Goal: Task Accomplishment & Management: Use online tool/utility

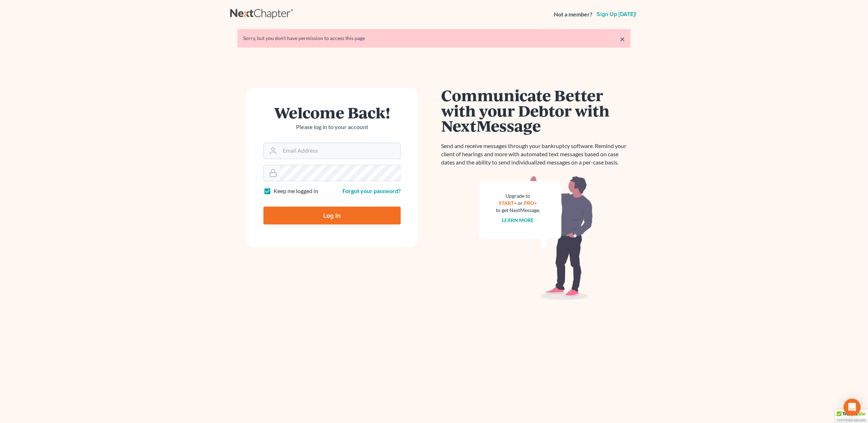
type input "[PERSON_NAME][EMAIL_ADDRESS][PERSON_NAME][DOMAIN_NAME]"
click at [335, 218] on input "Log In" at bounding box center [332, 216] width 137 height 18
type input "Thinking..."
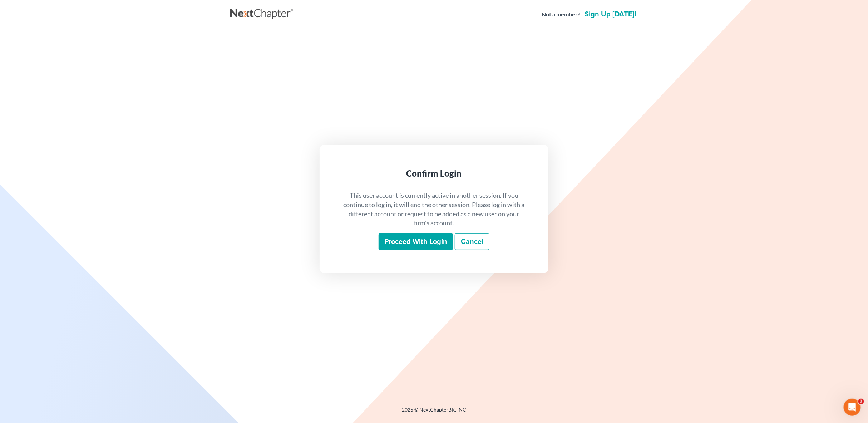
click at [430, 242] on input "Proceed with login" at bounding box center [416, 242] width 74 height 16
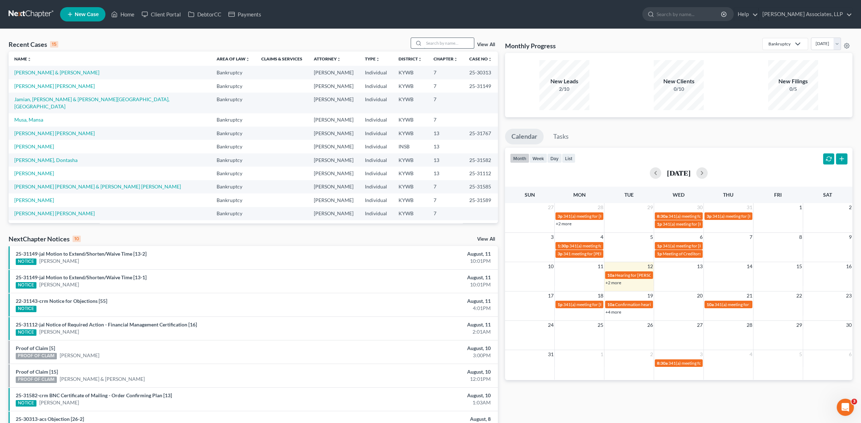
click at [442, 44] on input "search" at bounding box center [449, 43] width 50 height 10
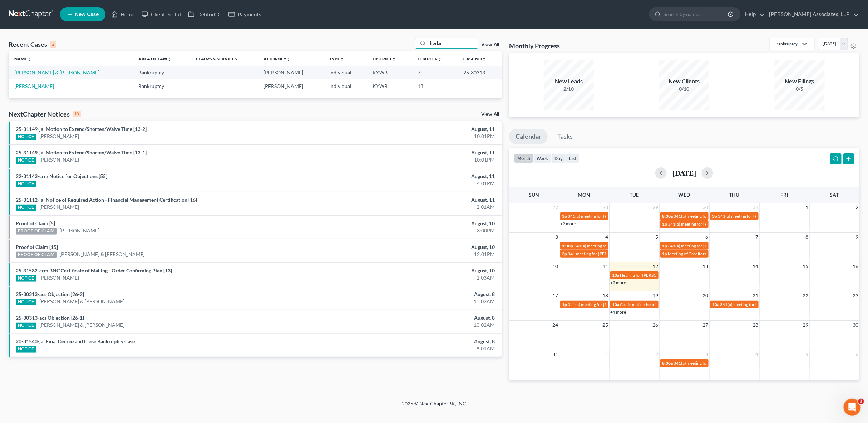
type input "horlan"
click at [59, 73] on link "[PERSON_NAME] & [PERSON_NAME]" at bounding box center [56, 72] width 85 height 6
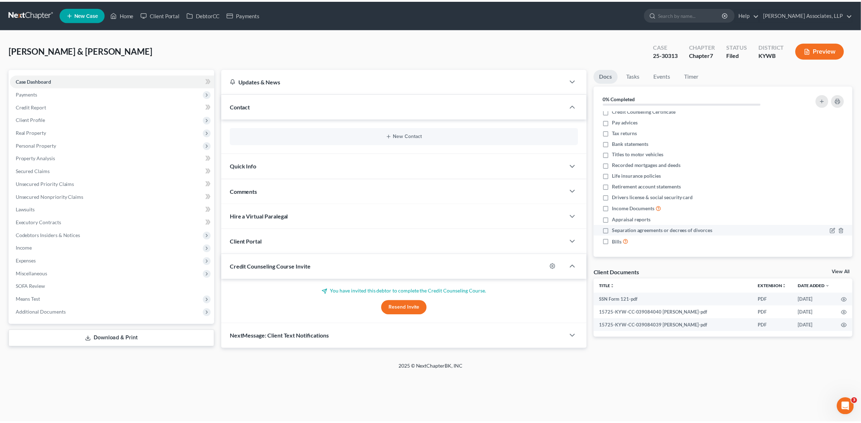
scroll to position [6, 0]
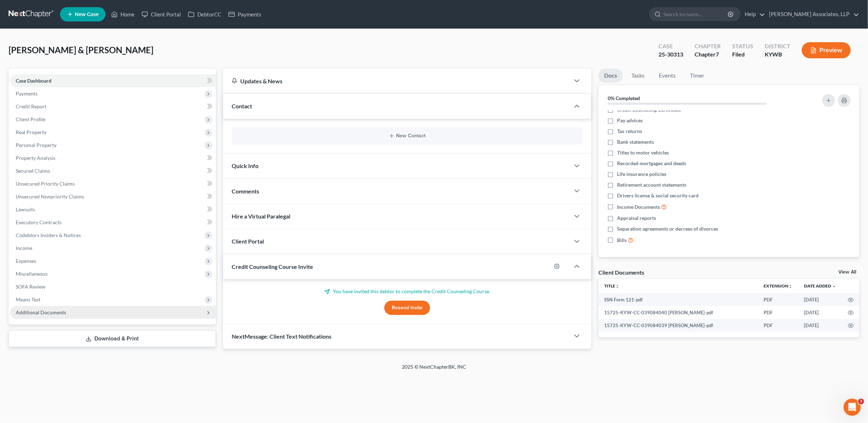
click at [35, 315] on span "Additional Documents" at bounding box center [41, 312] width 50 height 6
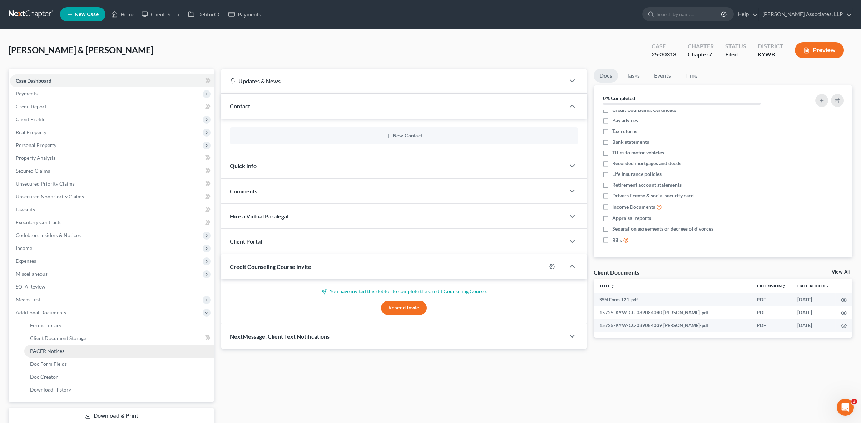
click at [46, 352] on span "PACER Notices" at bounding box center [47, 351] width 34 height 6
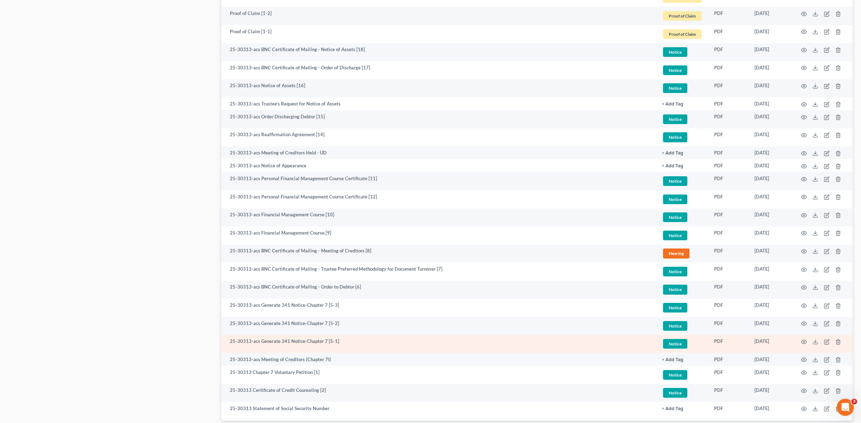
scroll to position [619, 0]
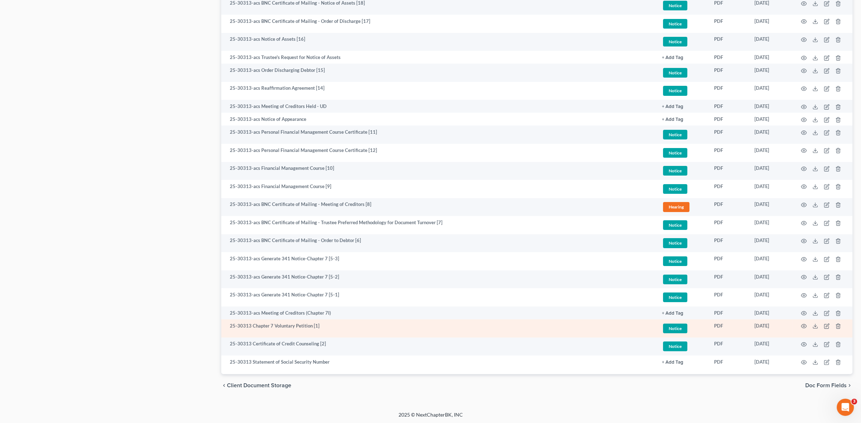
click at [817, 325] on icon at bounding box center [816, 326] width 6 height 6
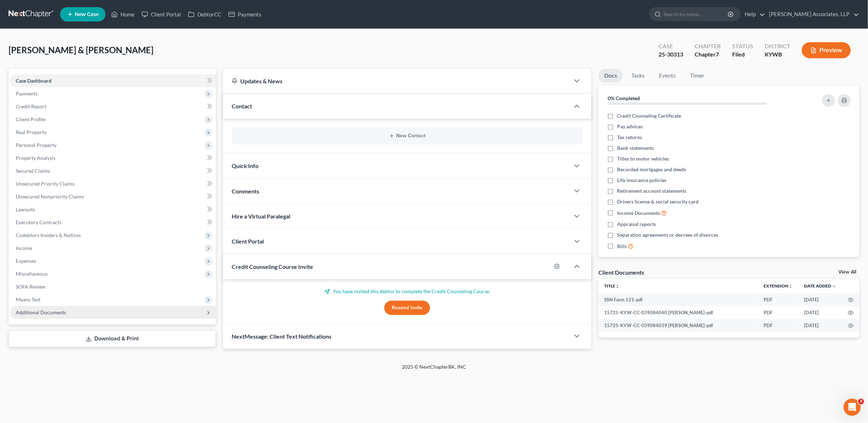
click at [59, 312] on span "Additional Documents" at bounding box center [41, 312] width 50 height 6
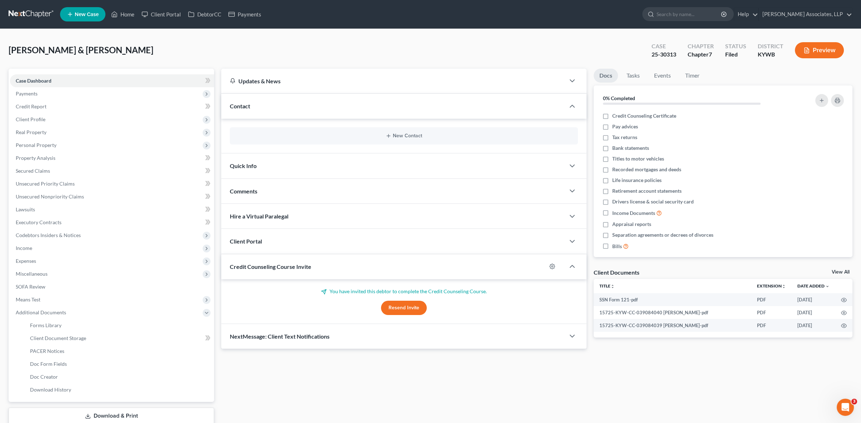
click at [244, 401] on div "Updates & News × Western [US_STATE]: Faster Filing Times! Updates have been mad…" at bounding box center [537, 247] width 639 height 356
click at [290, 379] on div "Updates & News × Western [US_STATE]: Faster Filing Times! Updates have been mad…" at bounding box center [537, 247] width 639 height 356
